Goal: Task Accomplishment & Management: Use online tool/utility

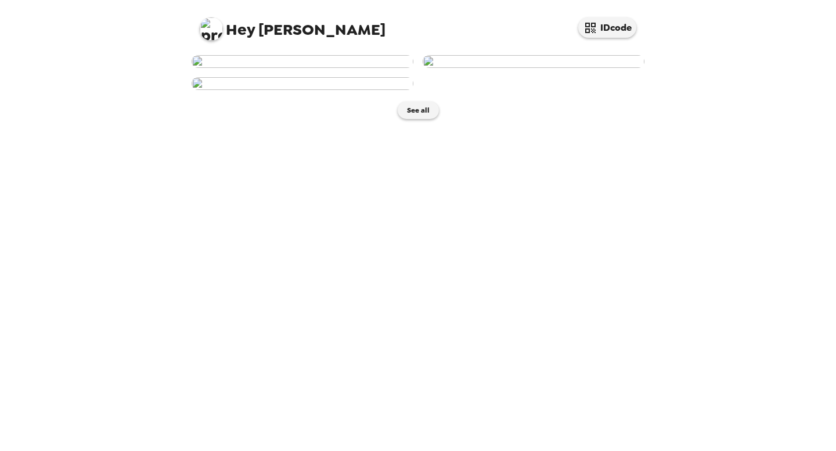
click at [579, 68] on img at bounding box center [534, 61] width 222 height 13
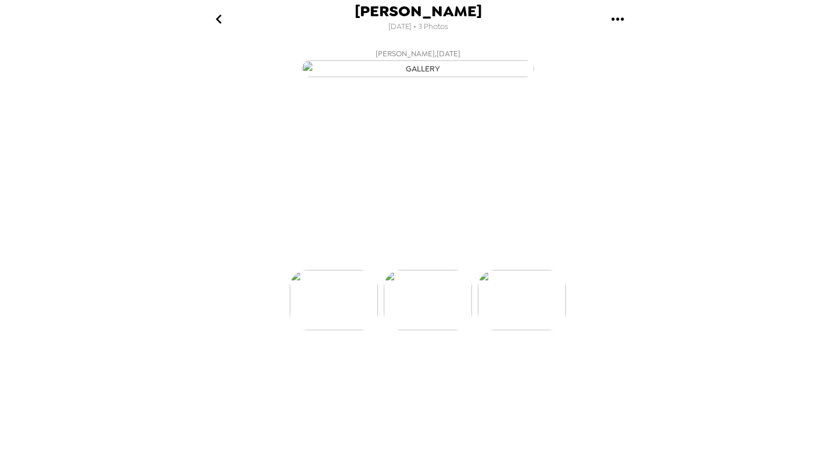
scroll to position [0, 93]
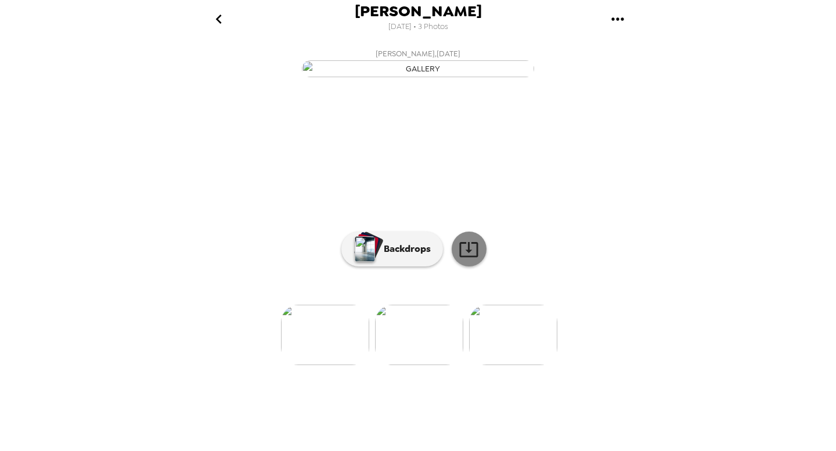
click at [473, 257] on icon at bounding box center [468, 249] width 19 height 15
